Goal: Navigation & Orientation: Understand site structure

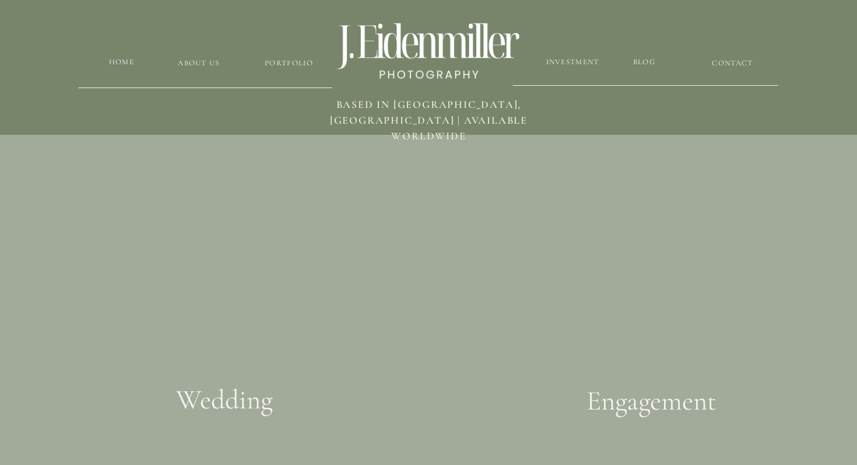
scroll to position [2166, 0]
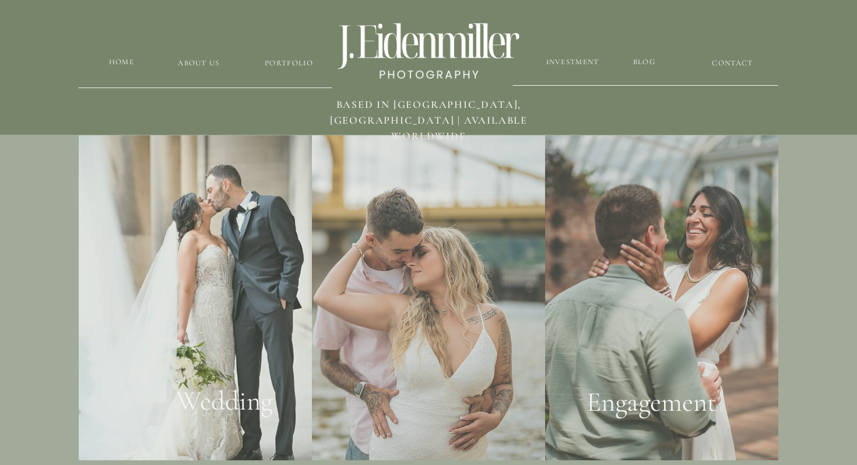
click at [449, 357] on div at bounding box center [428, 297] width 233 height 325
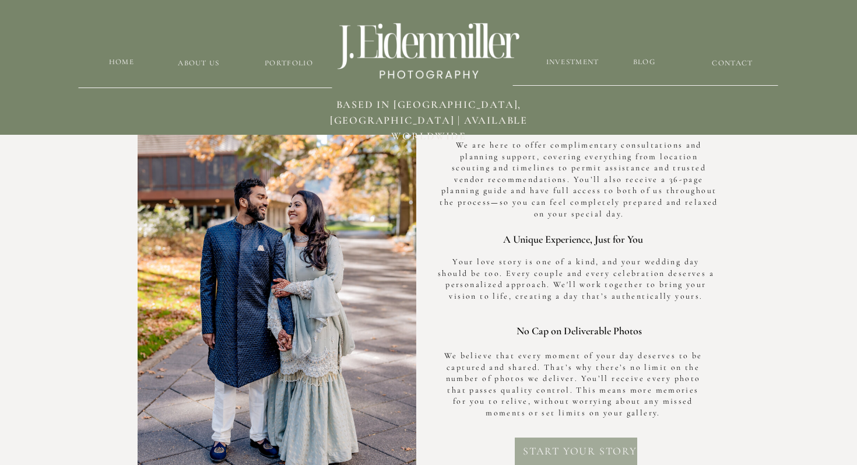
scroll to position [2984, 0]
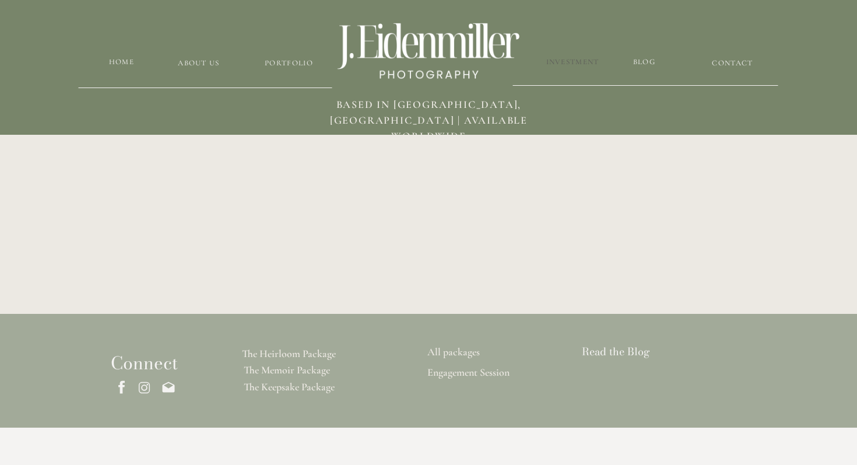
click at [566, 59] on h3 "Investment" at bounding box center [572, 62] width 55 height 11
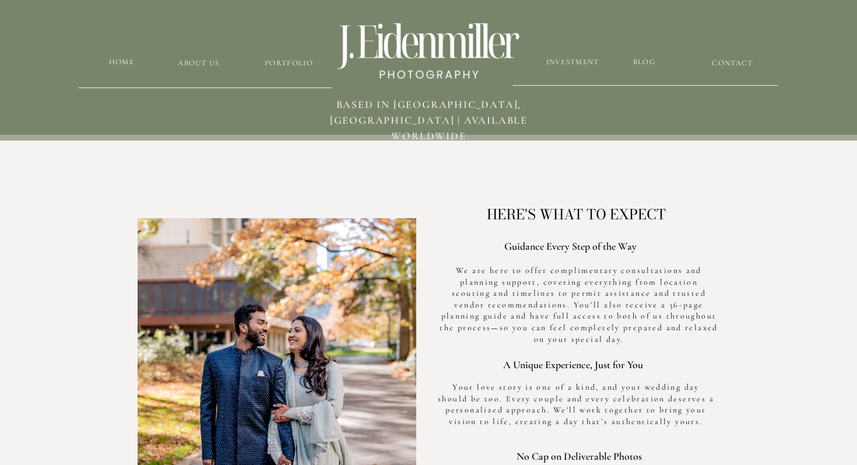
scroll to position [3276, 0]
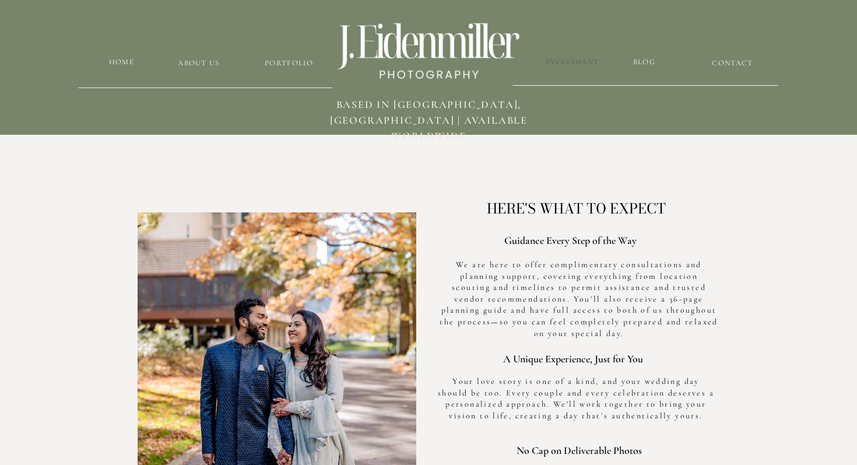
click at [573, 61] on h3 "Investment" at bounding box center [572, 62] width 55 height 11
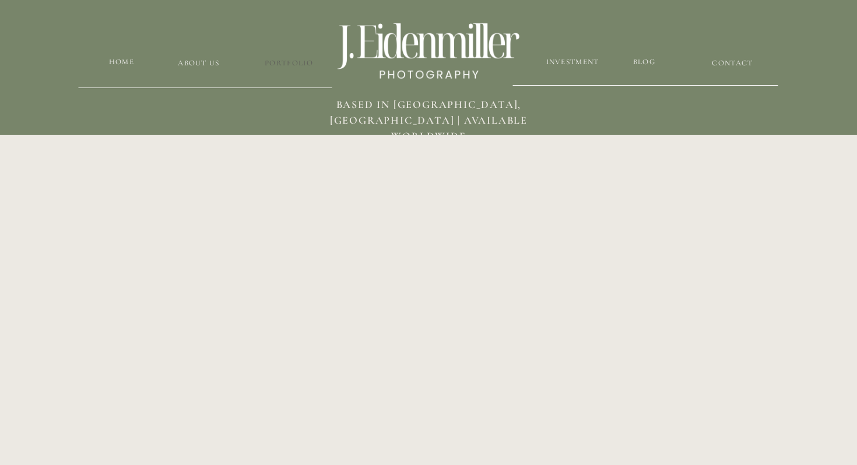
scroll to position [2631, 0]
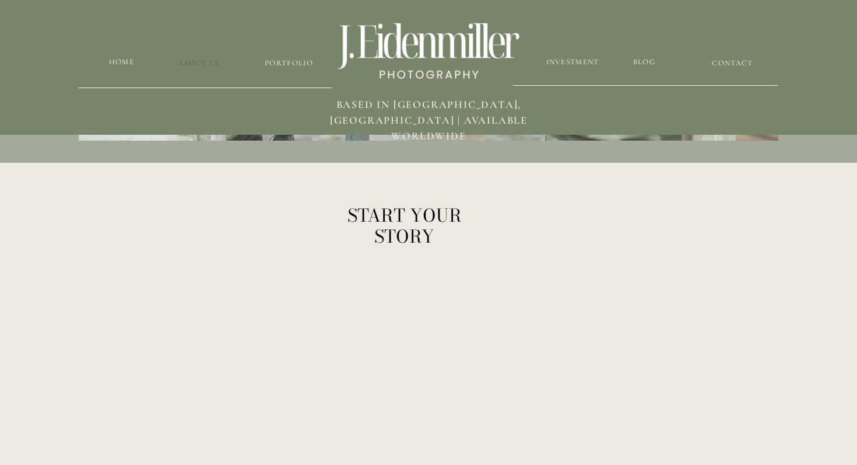
click at [203, 62] on h3 "about us" at bounding box center [198, 63] width 89 height 11
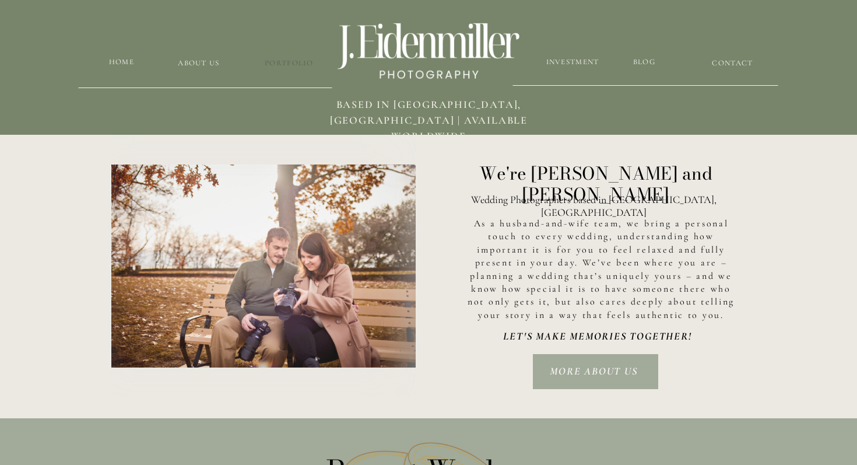
click at [300, 65] on h3 "Portfolio" at bounding box center [288, 63] width 69 height 11
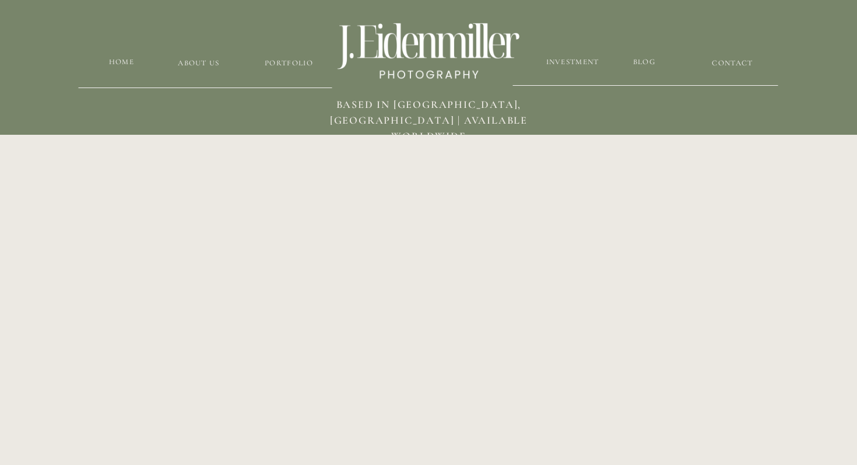
scroll to position [2829, 0]
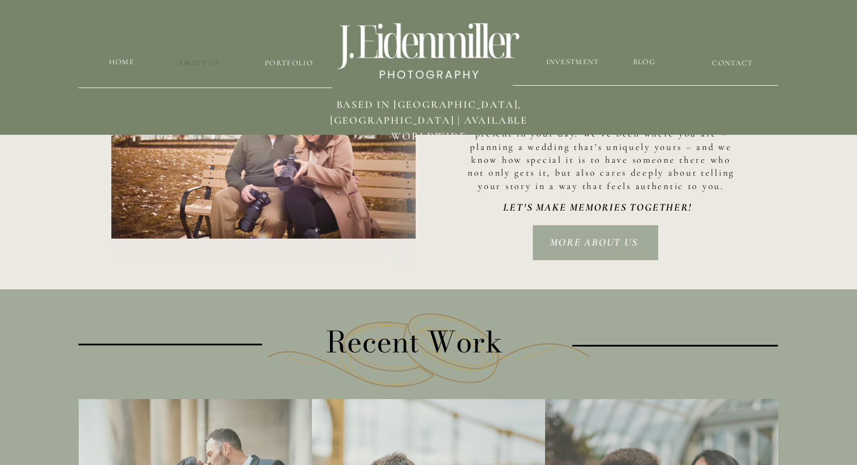
click at [211, 58] on h3 "about us" at bounding box center [198, 63] width 89 height 11
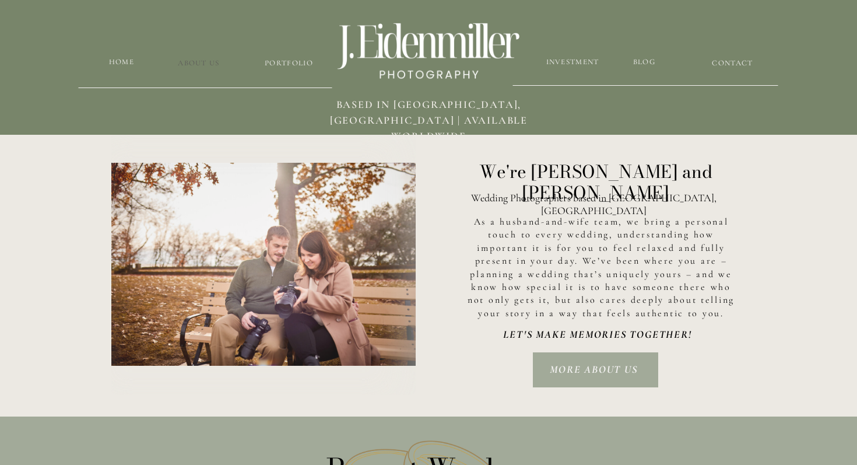
scroll to position [1773, 0]
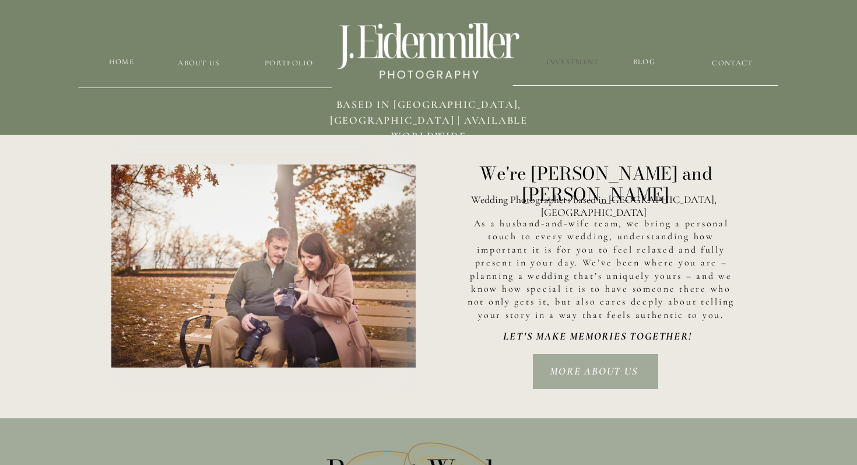
click at [589, 66] on h3 "Investment" at bounding box center [572, 62] width 55 height 11
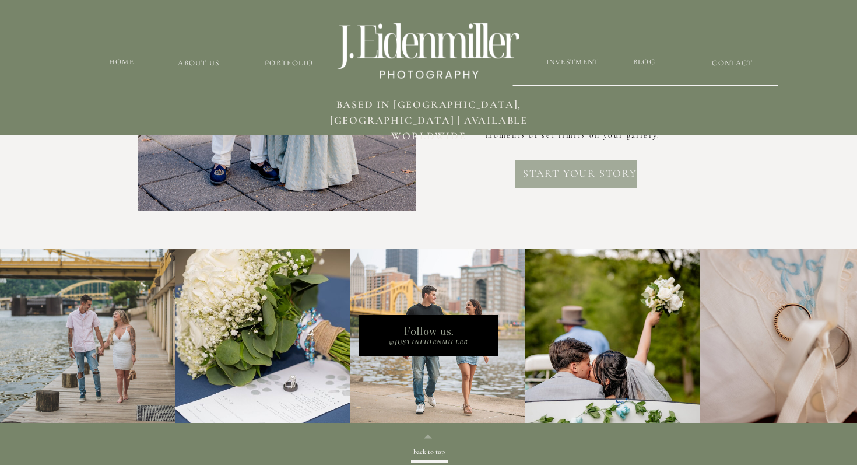
scroll to position [3745, 0]
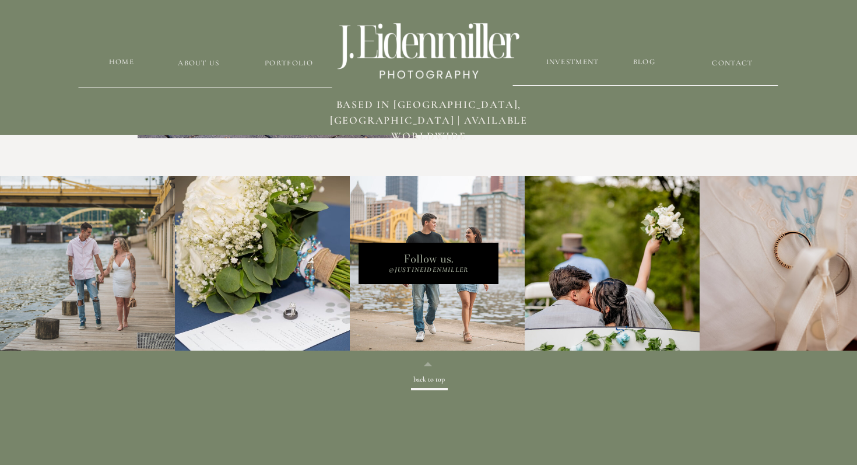
click at [458, 270] on p "@Justineidenmiller" at bounding box center [429, 269] width 106 height 10
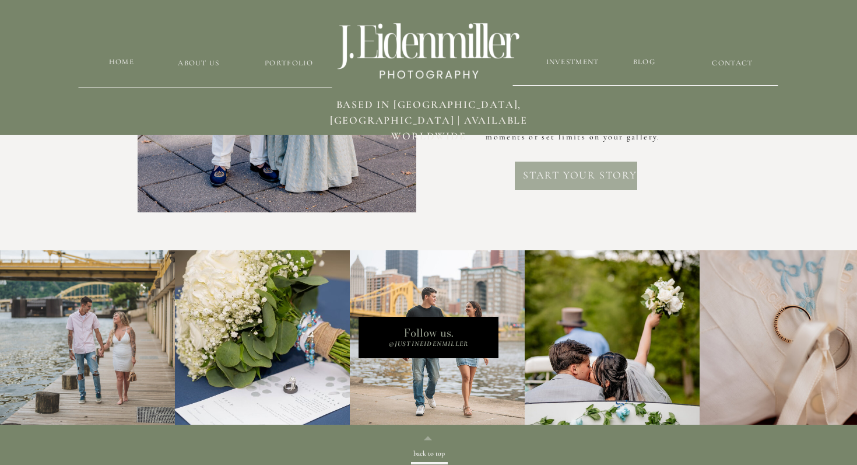
scroll to position [3664, 0]
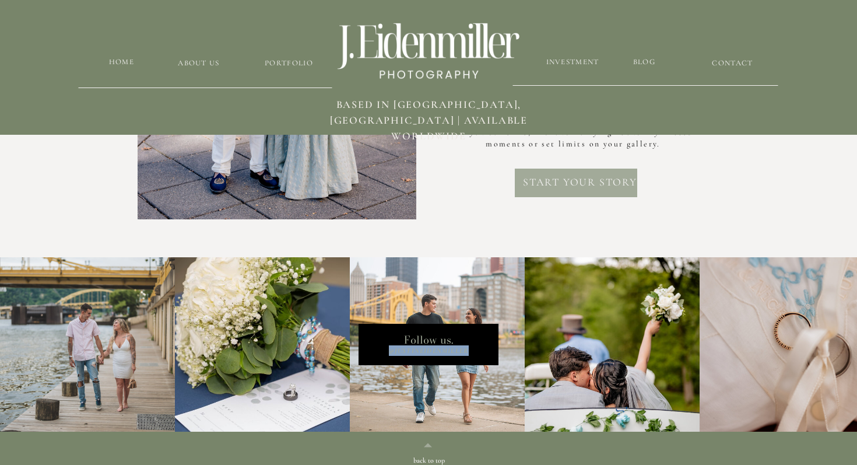
drag, startPoint x: 472, startPoint y: 348, endPoint x: 379, endPoint y: 347, distance: 92.7
click at [378, 348] on p "@Justineidenmiller" at bounding box center [429, 350] width 106 height 10
copy p "@Justineidenmiller"
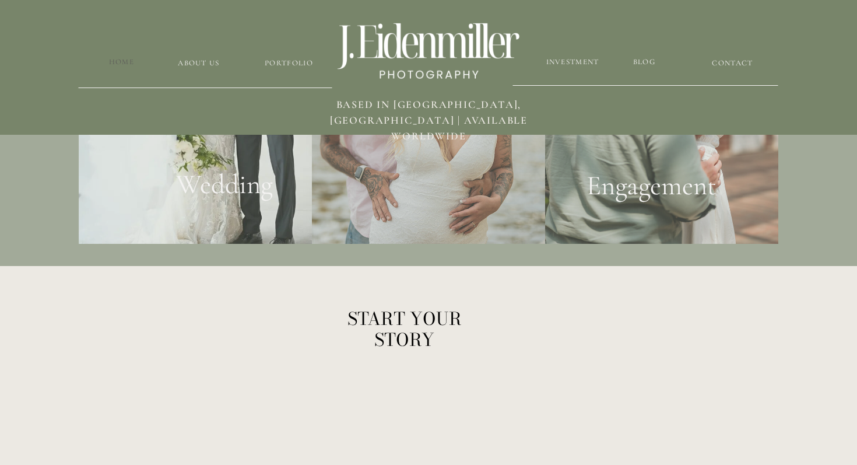
click at [125, 61] on h3 "HOME" at bounding box center [121, 62] width 37 height 11
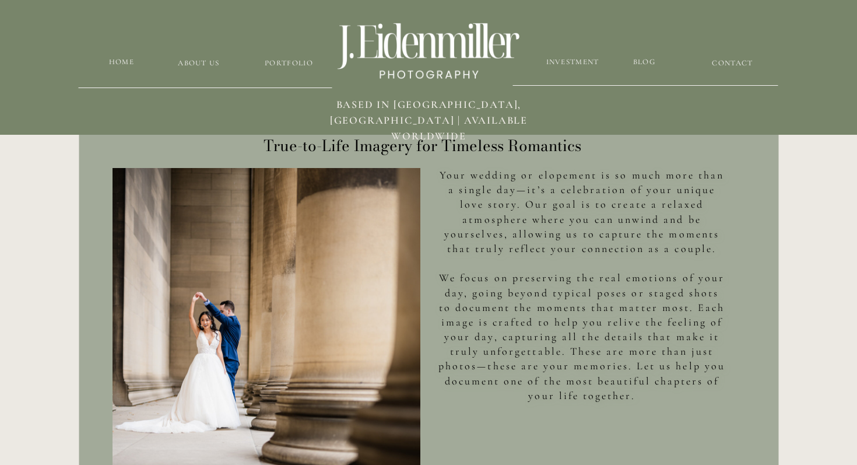
scroll to position [413, 0]
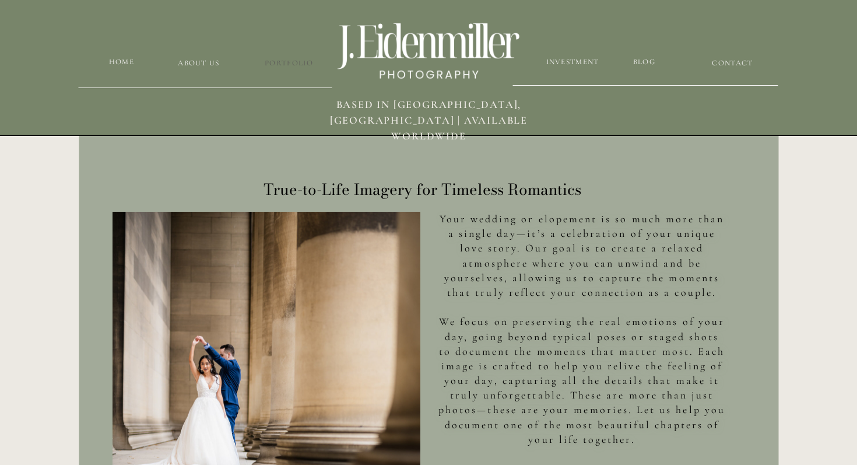
click at [297, 65] on h3 "Portfolio" at bounding box center [288, 63] width 69 height 11
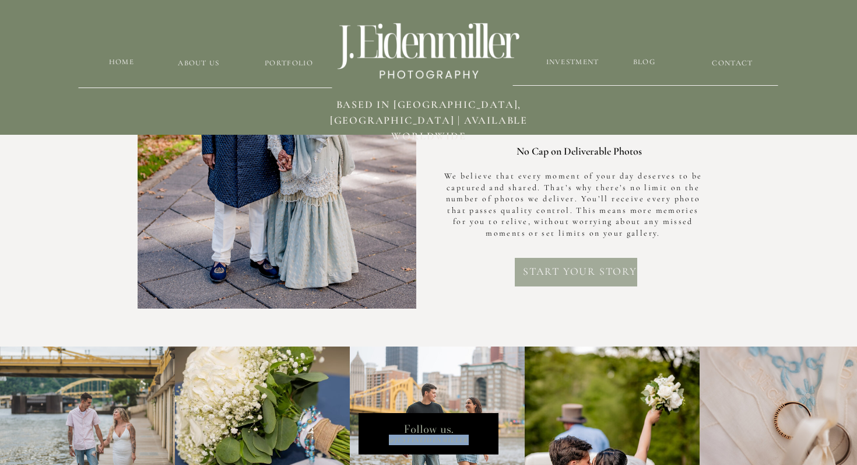
scroll to position [3603, 0]
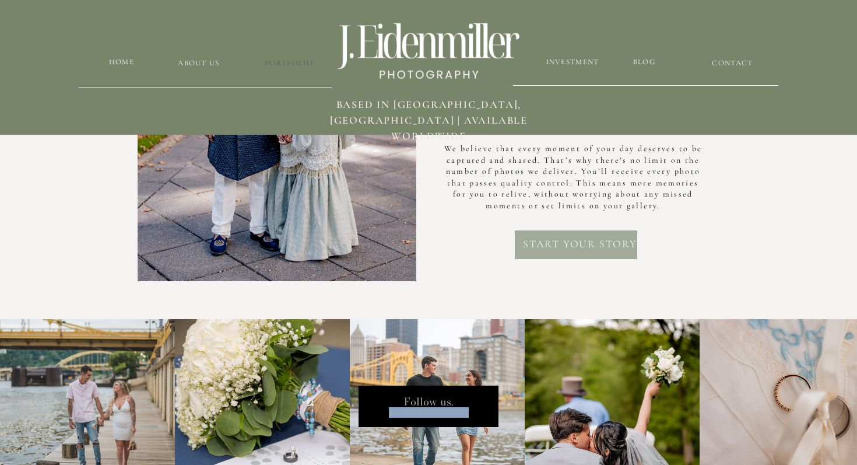
click at [296, 61] on h3 "Portfolio" at bounding box center [288, 63] width 69 height 11
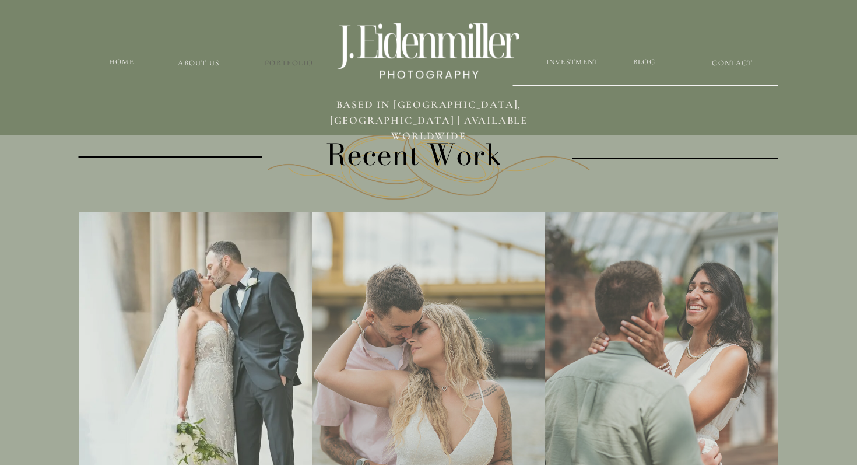
scroll to position [2057, 0]
